Goal: Task Accomplishment & Management: Complete application form

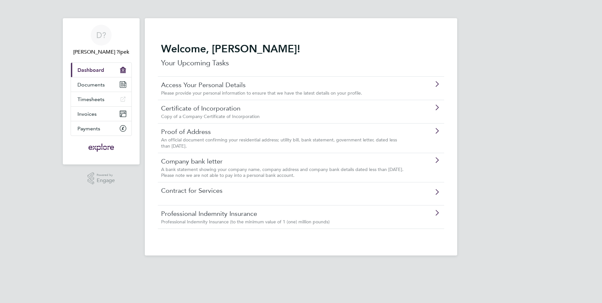
click at [293, 173] on span "A bank statement showing your company name, company address and company bank de…" at bounding box center [282, 173] width 242 height 12
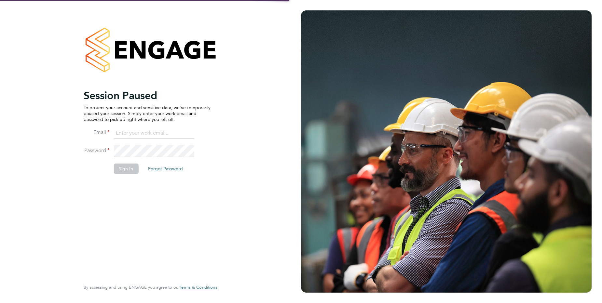
type input "dominiksipek1@gmail.com"
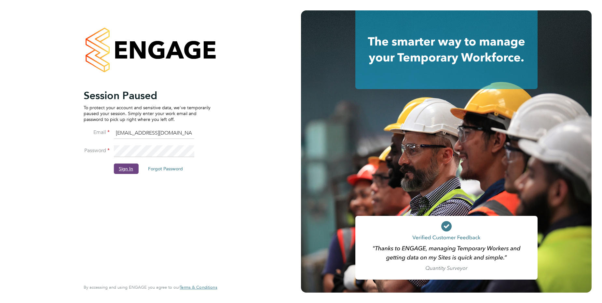
click at [123, 171] on button "Sign In" at bounding box center [126, 169] width 25 height 10
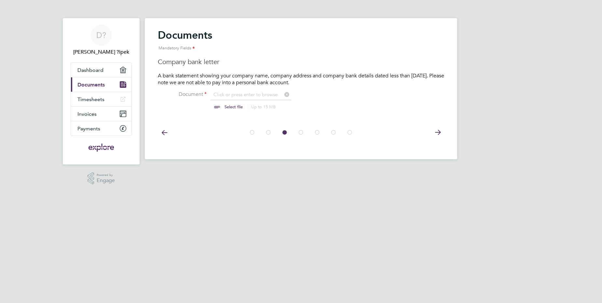
scroll to position [9, 81]
click at [235, 110] on input "file" at bounding box center [240, 101] width 102 height 20
type input "C:\fakepath\WhatsApp Image 2025-09-24 at 12.48.30.jpeg"
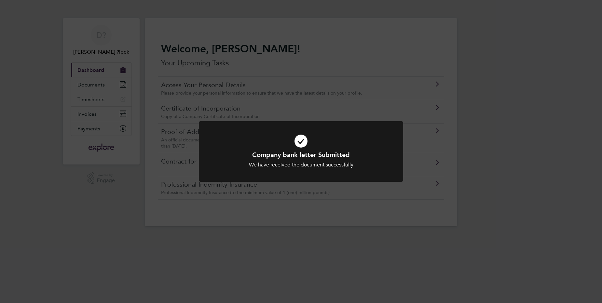
click at [513, 129] on div "Company bank letter Submitted We have received the document successfully Cancel…" at bounding box center [301, 151] width 602 height 303
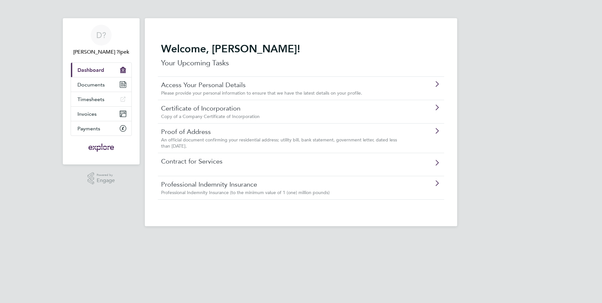
click at [243, 116] on span "Copy of a Company Certificate of Incorporation" at bounding box center [210, 117] width 99 height 6
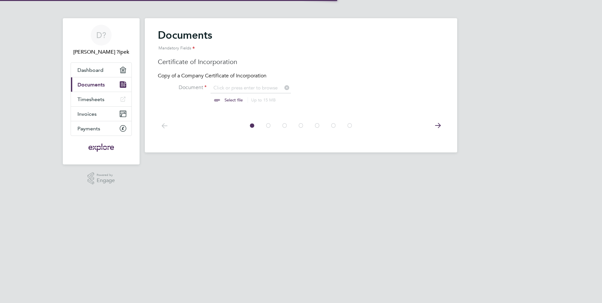
scroll to position [9, 81]
click at [222, 99] on input "file" at bounding box center [240, 95] width 102 height 20
type input "C:\fakepath\Obrtnica (2).pdf"
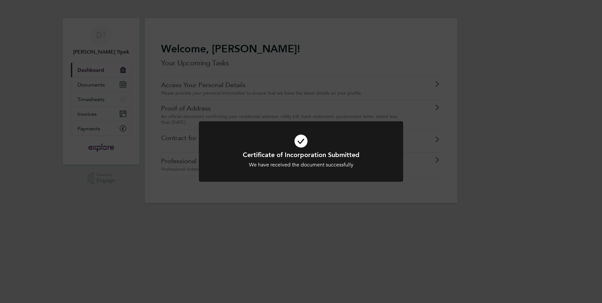
click at [249, 49] on div "Certificate of Incorporation Submitted We have received the document successful…" at bounding box center [301, 151] width 602 height 303
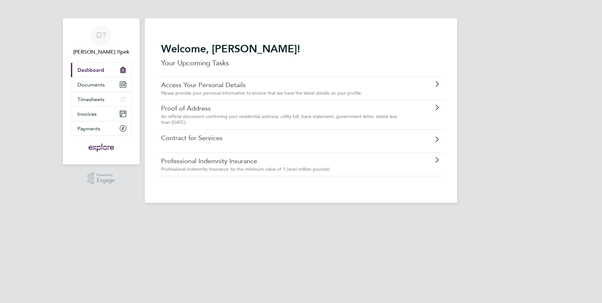
click at [265, 88] on link "Access Your Personal Details" at bounding box center [282, 85] width 243 height 8
click at [268, 122] on div "An official document confirming your residential address; utility bill, bank st…" at bounding box center [282, 120] width 243 height 12
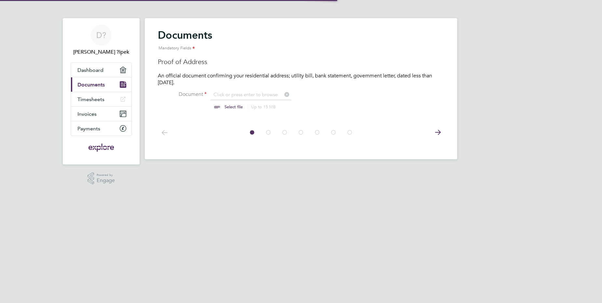
scroll to position [9, 81]
click at [229, 106] on input "file" at bounding box center [240, 101] width 102 height 20
type input "C:\fakepath\ELEKTRONIČKI ZAPIS O PREBIVALIŠTU.pdf"
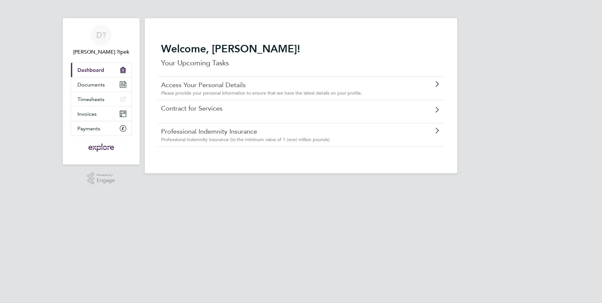
click at [297, 114] on div "Contract for Services" at bounding box center [301, 111] width 286 height 23
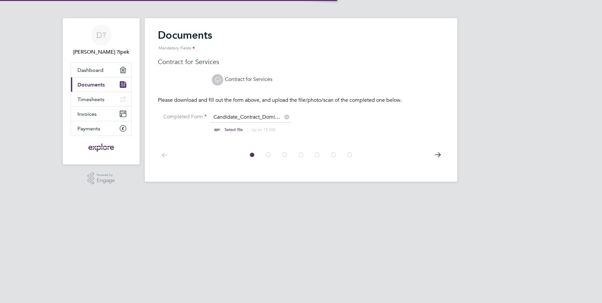
scroll to position [9, 81]
click at [220, 80] on icon at bounding box center [217, 80] width 8 height 8
click at [224, 129] on input "file" at bounding box center [240, 124] width 102 height 20
type input "C:\fakepath\Candidate_Contract_Dominik_Sipek (1).pdf"
